Goal: Transaction & Acquisition: Book appointment/travel/reservation

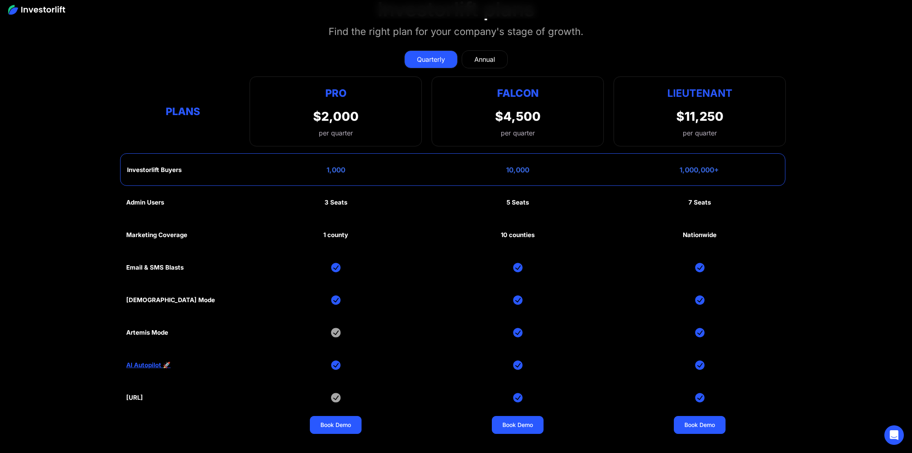
scroll to position [4022, 0]
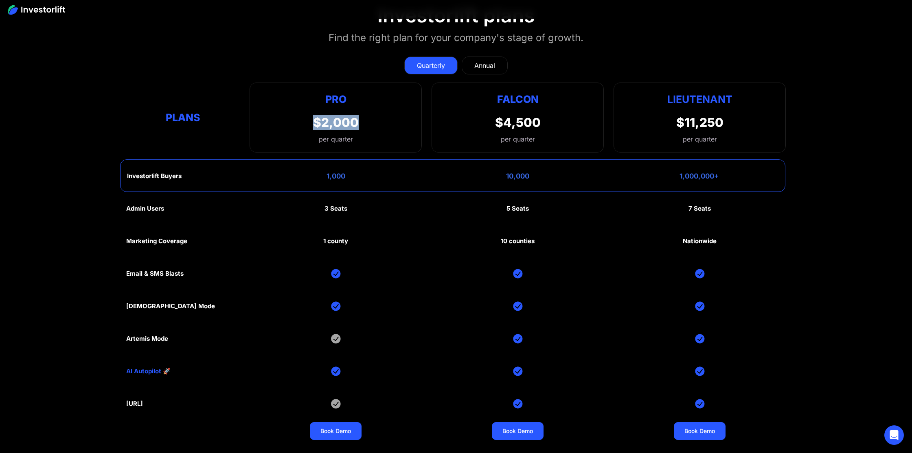
drag, startPoint x: 313, startPoint y: 100, endPoint x: 387, endPoint y: 100, distance: 74.5
click at [387, 100] on div "Pro $2,000 per quarter Pro Falcon Ltnt. Users 3 10 Unltd Buyer Limit 100k 500k …" at bounding box center [335, 118] width 172 height 70
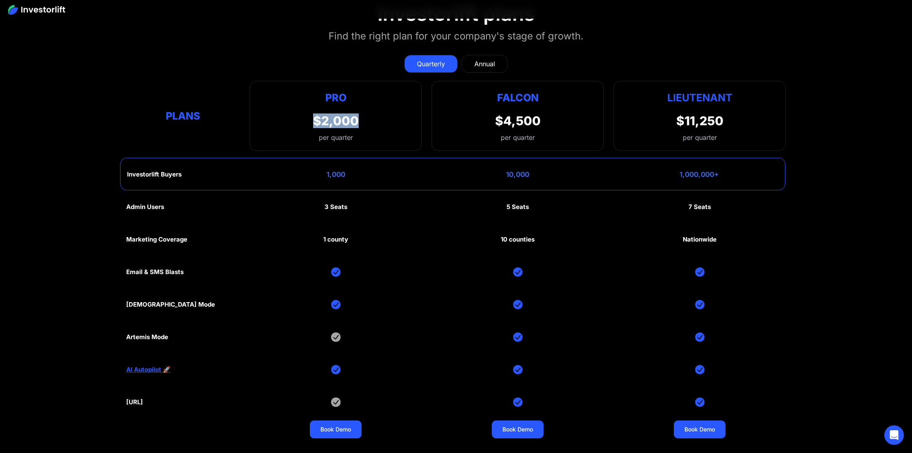
scroll to position [4038, 0]
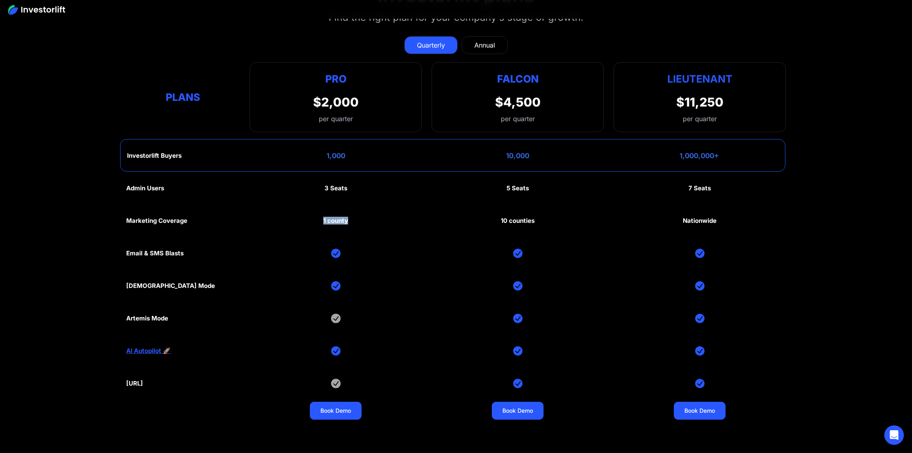
drag, startPoint x: 319, startPoint y: 202, endPoint x: 416, endPoint y: 207, distance: 96.6
click at [416, 207] on div "Admin Users 3 Seats 5 Seats 7 Seats Marketing Coverage 1 county 10 counties Nat…" at bounding box center [455, 302] width 659 height 260
drag, startPoint x: 319, startPoint y: 134, endPoint x: 324, endPoint y: 138, distance: 6.4
click at [324, 139] on div "Investorlift Buyers 1,000 10,000 1,000,000+" at bounding box center [452, 155] width 665 height 33
click at [326, 152] on div "1,000" at bounding box center [335, 156] width 19 height 8
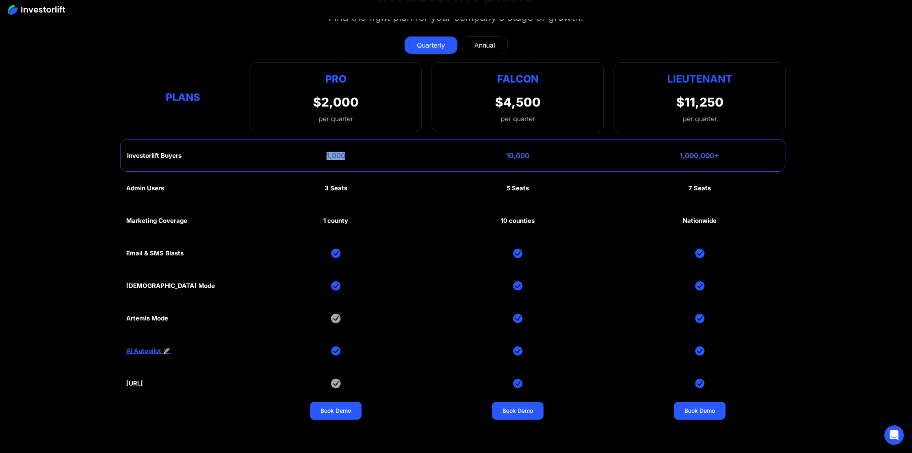
drag, startPoint x: 326, startPoint y: 138, endPoint x: 357, endPoint y: 137, distance: 30.9
click at [357, 139] on div "Investorlift Buyers 1,000 10,000 1,000,000+" at bounding box center [452, 155] width 665 height 33
click at [473, 36] on link "Annual" at bounding box center [485, 45] width 46 height 18
click at [329, 152] on div "Investorlift Buyers 1,000 10,000 1,000,000+" at bounding box center [452, 155] width 665 height 33
drag, startPoint x: 321, startPoint y: 172, endPoint x: 376, endPoint y: 169, distance: 55.8
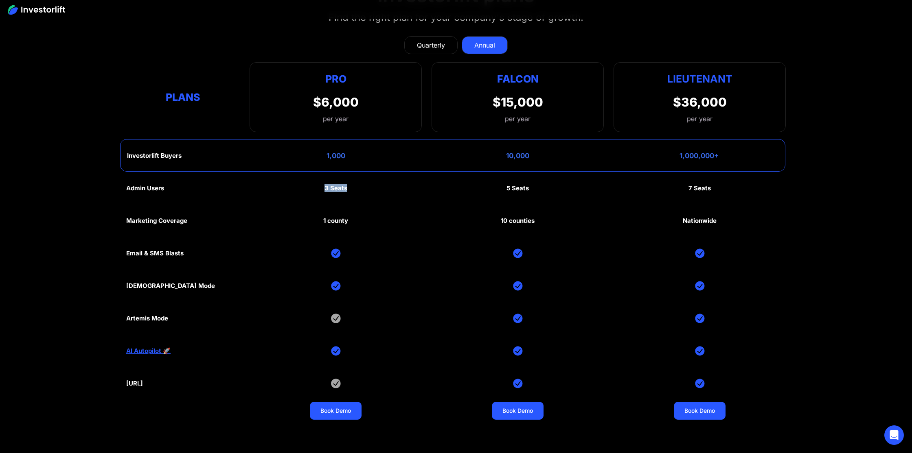
click at [376, 172] on div "Admin Users 3 Seats 5 Seats 7 Seats Marketing Coverage 1 county 10 counties Nat…" at bounding box center [455, 302] width 659 height 260
drag, startPoint x: 345, startPoint y: 206, endPoint x: 388, endPoint y: 208, distance: 43.6
click at [388, 208] on div "Admin Users 3 Seats 5 Seats 7 Seats Marketing Coverage 1 county 10 counties Nat…" at bounding box center [455, 302] width 659 height 260
click at [341, 217] on div "1 county" at bounding box center [335, 220] width 25 height 7
drag, startPoint x: 322, startPoint y: 203, endPoint x: 350, endPoint y: 203, distance: 28.5
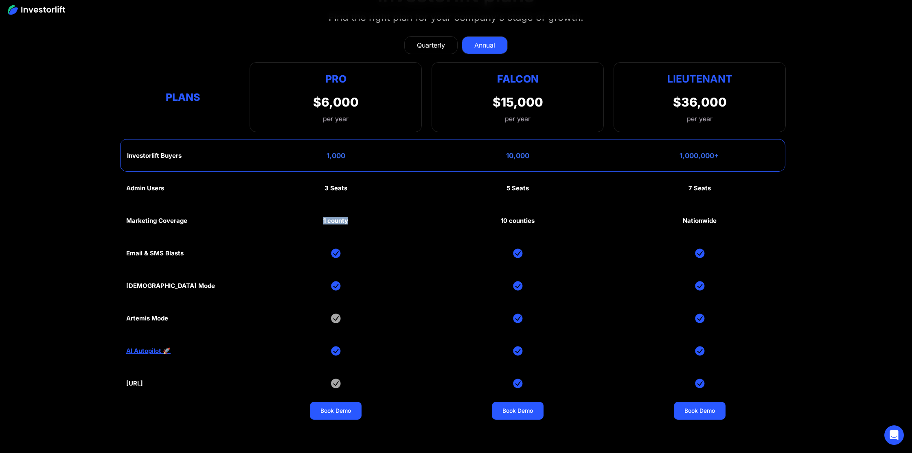
click at [350, 203] on div "Admin Users 3 Seats 5 Seats 7 Seats Marketing Coverage 1 county 10 counties Nat…" at bounding box center [455, 302] width 659 height 260
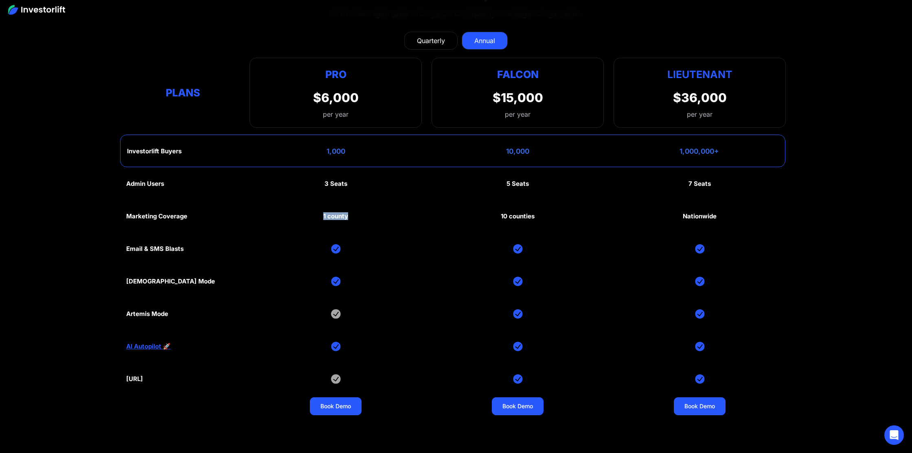
click at [429, 36] on div "Quarterly" at bounding box center [431, 41] width 28 height 10
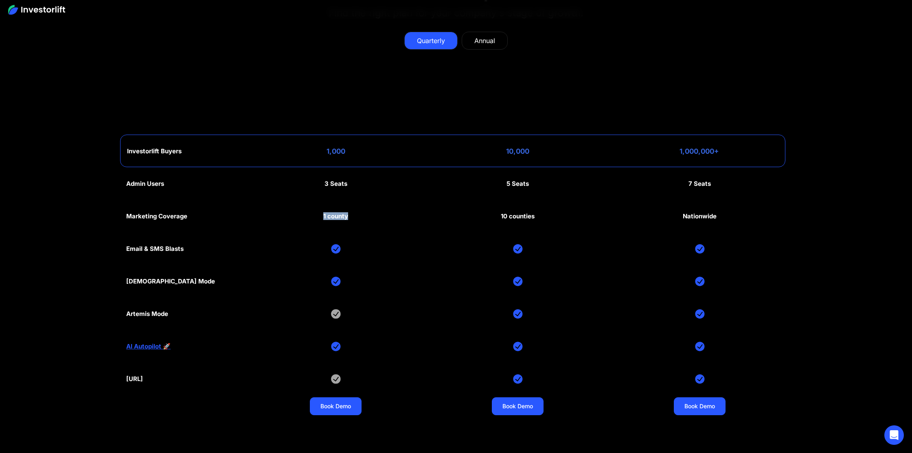
scroll to position [4041, 0]
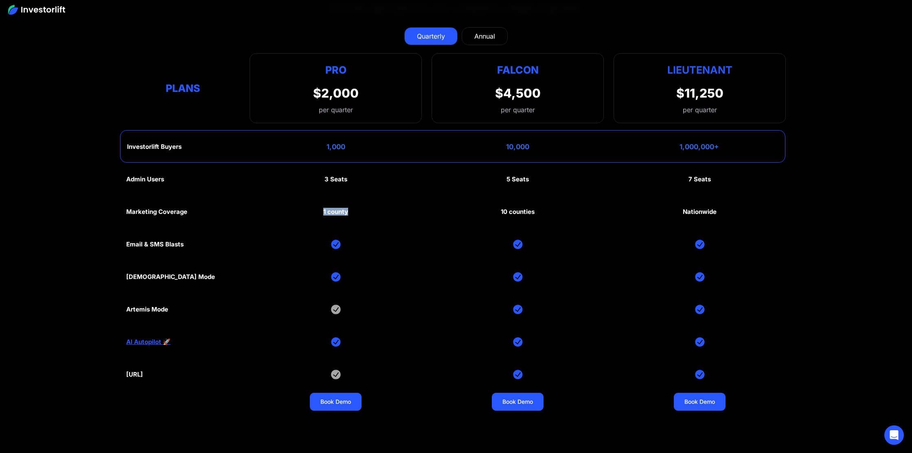
click at [303, 203] on div "Admin Users 3 Seats 5 Seats 7 Seats Marketing Coverage 1 county 10 counties Nat…" at bounding box center [455, 293] width 659 height 260
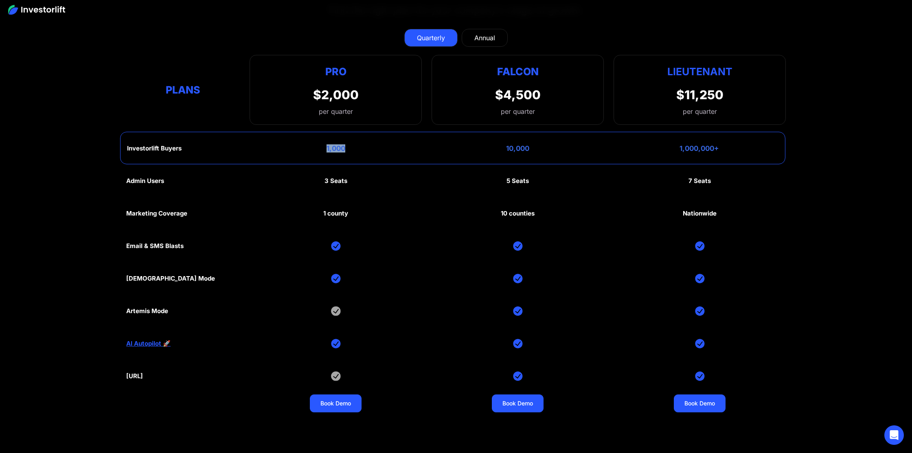
drag, startPoint x: 326, startPoint y: 131, endPoint x: 357, endPoint y: 140, distance: 31.5
click at [357, 140] on div "Investorlift Buyers 1,000 10,000 1,000,000+" at bounding box center [452, 148] width 665 height 33
click at [329, 144] on div "1,000" at bounding box center [335, 148] width 19 height 8
drag, startPoint x: 325, startPoint y: 130, endPoint x: 349, endPoint y: 128, distance: 24.5
click at [349, 132] on div "Investorlift Buyers 1,000 10,000 1,000,000+" at bounding box center [452, 148] width 665 height 33
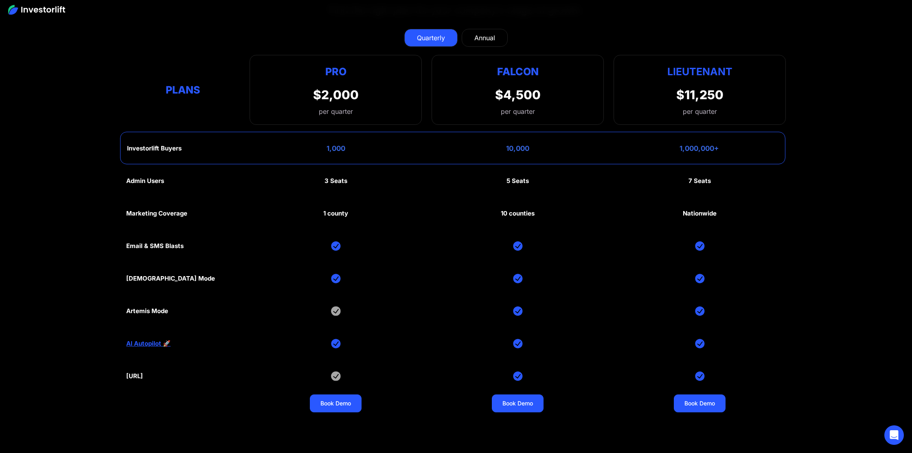
click at [339, 201] on div "Admin Users 3 Seats 5 Seats 7 Seats Marketing Coverage 1 county 10 counties Nat…" at bounding box center [455, 295] width 659 height 260
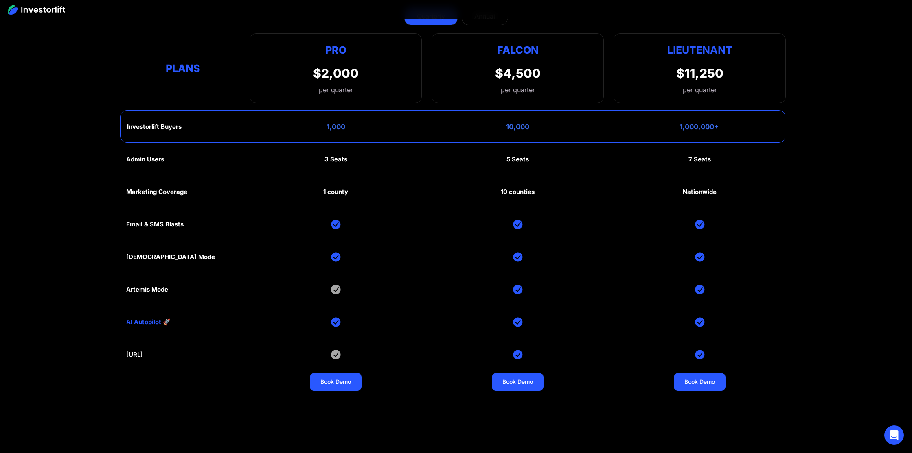
scroll to position [4065, 0]
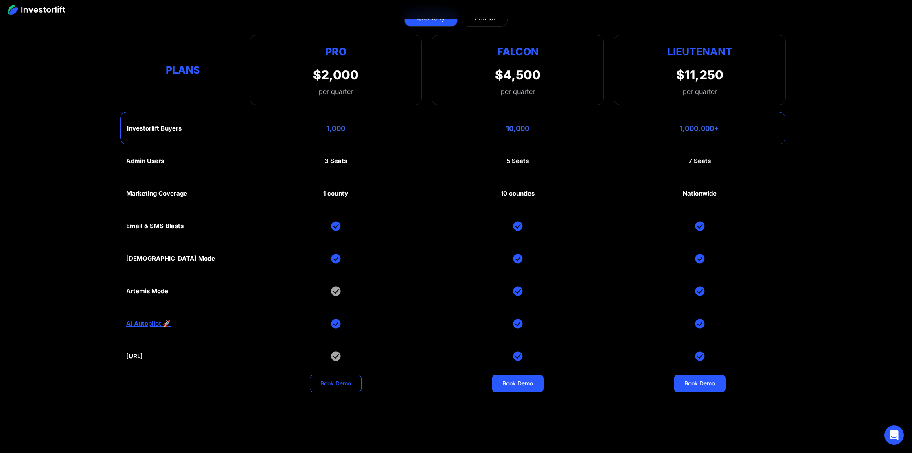
click at [322, 375] on link "Book Demo" at bounding box center [336, 384] width 52 height 18
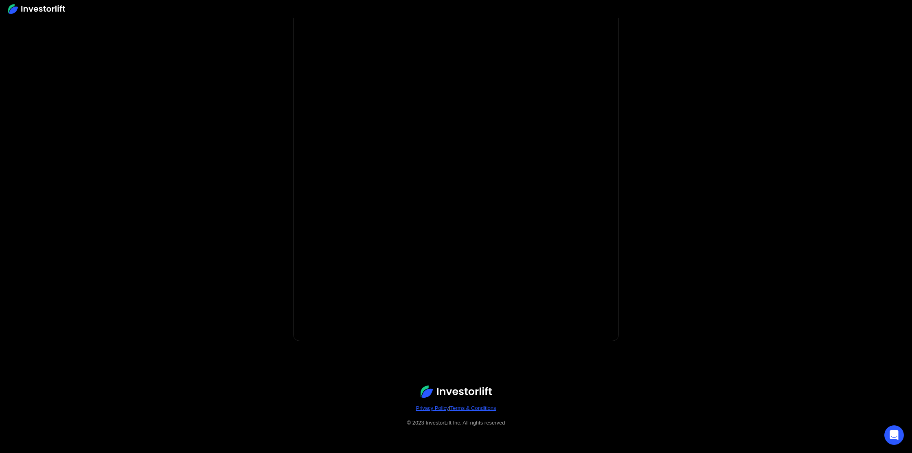
scroll to position [33, 0]
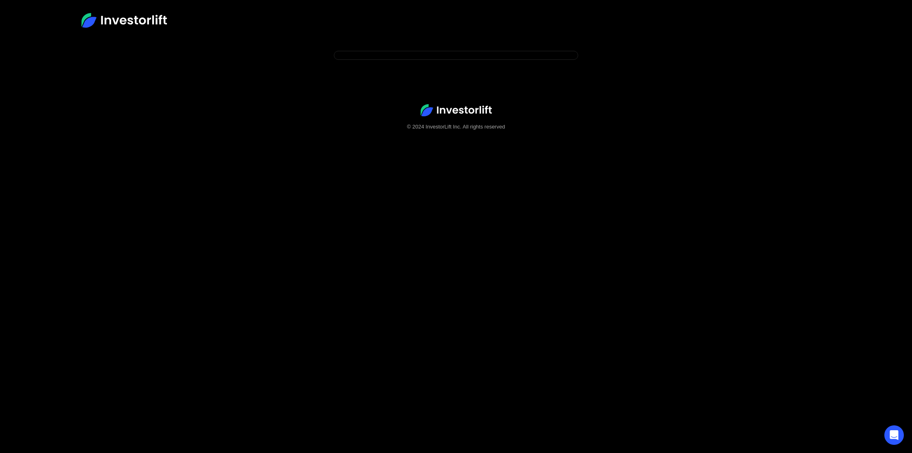
scroll to position [51, 0]
